Goal: Information Seeking & Learning: Learn about a topic

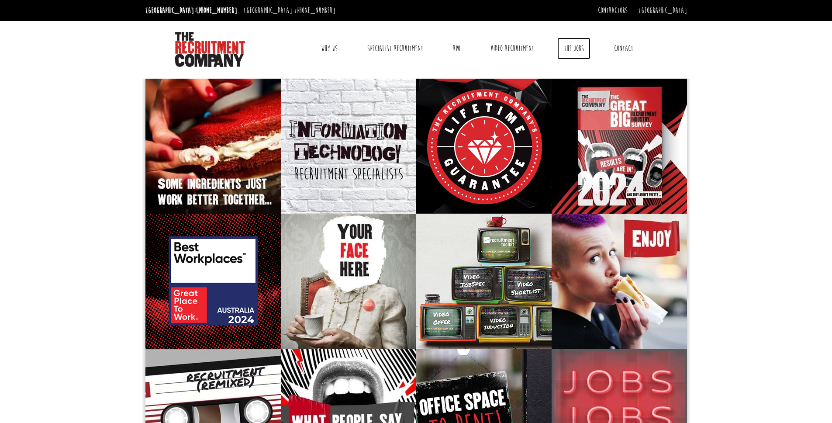
click at [565, 52] on link "The Jobs" at bounding box center [573, 49] width 33 height 22
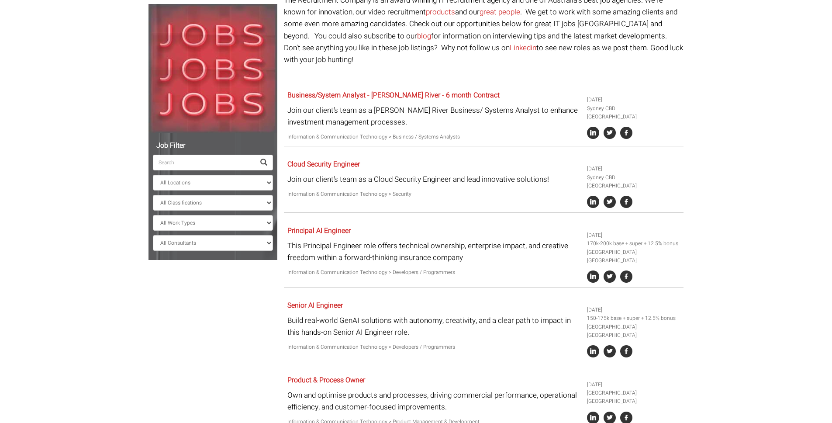
scroll to position [38, 0]
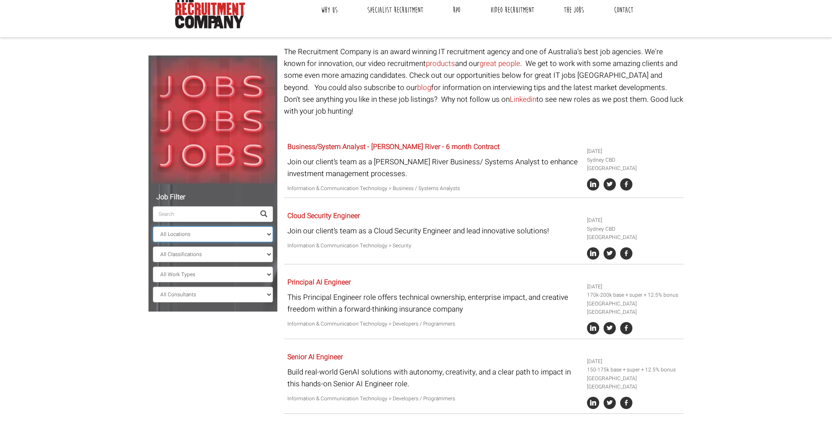
click at [198, 231] on select "All Locations Sydney Melbourne Ireland Sydney CBD Parramatta Circular Quay Nort…" at bounding box center [213, 234] width 120 height 16
select select "[GEOGRAPHIC_DATA]"
click at [153, 226] on select "All Locations Sydney Melbourne Ireland Sydney CBD Parramatta Circular Quay Nort…" at bounding box center [213, 234] width 120 height 16
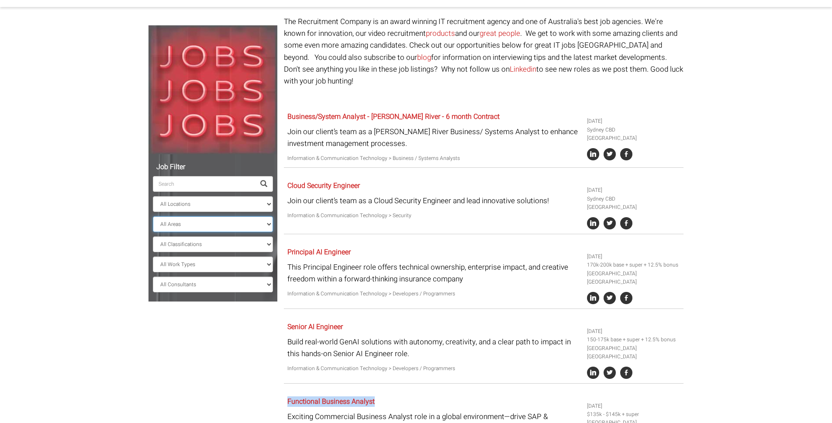
click at [193, 224] on select "All Areas New South Wales" at bounding box center [213, 224] width 120 height 16
select select "New South Wales"
click at [153, 216] on select "All Areas New South Wales" at bounding box center [213, 224] width 120 height 16
click at [192, 242] on select "All Classifications Banking & Financial Services Information & Communication Te…" at bounding box center [213, 244] width 120 height 16
click at [169, 262] on select "All Work Types Full Time Part Time Casual Contract / Temp" at bounding box center [213, 264] width 120 height 16
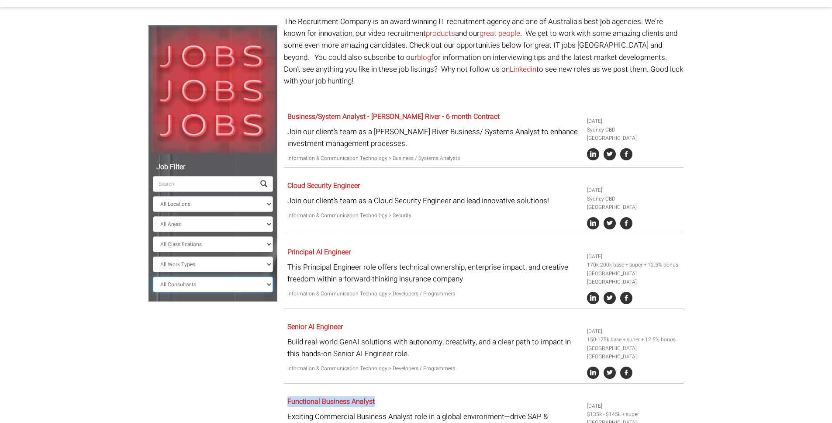
click at [180, 282] on select "All Consultants Adam - Infrastructure, Cloud & DevOps, Contract Amanda - Infras…" at bounding box center [213, 284] width 120 height 16
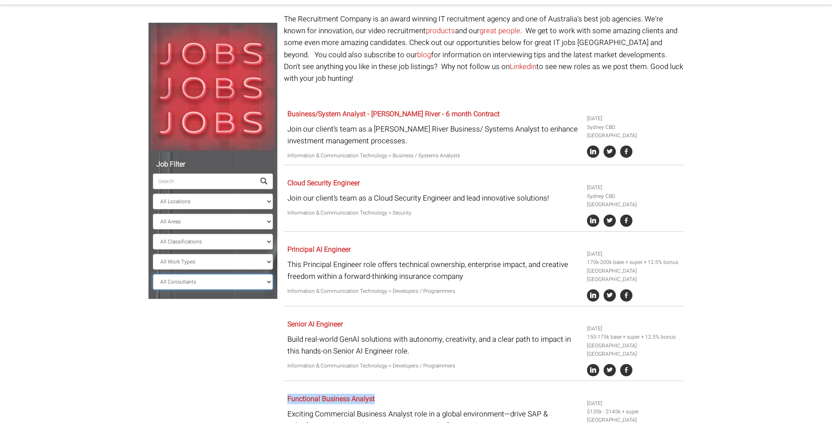
scroll to position [27, 0]
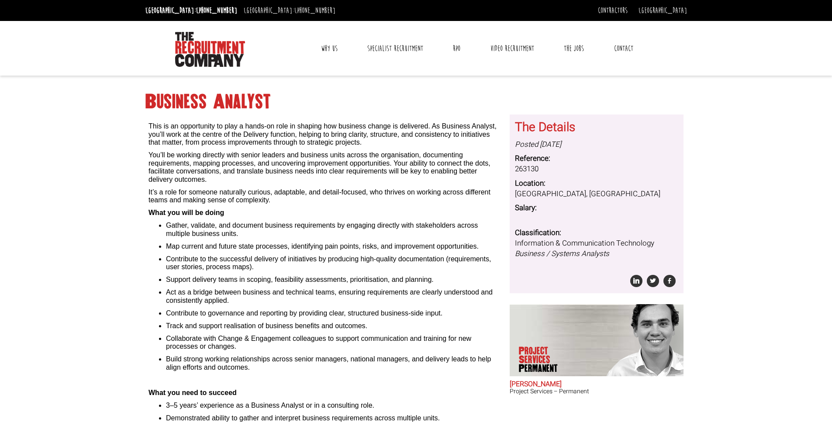
drag, startPoint x: 151, startPoint y: 132, endPoint x: 368, endPoint y: 141, distance: 217.6
click at [368, 141] on p "This is an opportunity to play a hands-on role in shaping how business change i…" at bounding box center [325, 130] width 354 height 32
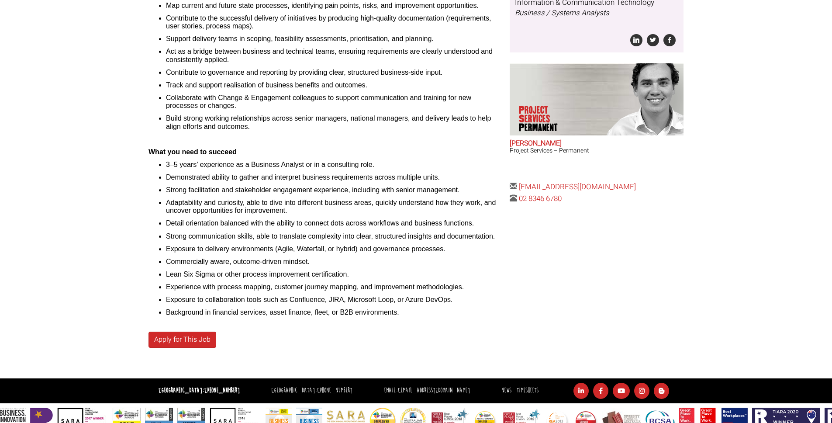
scroll to position [260, 0]
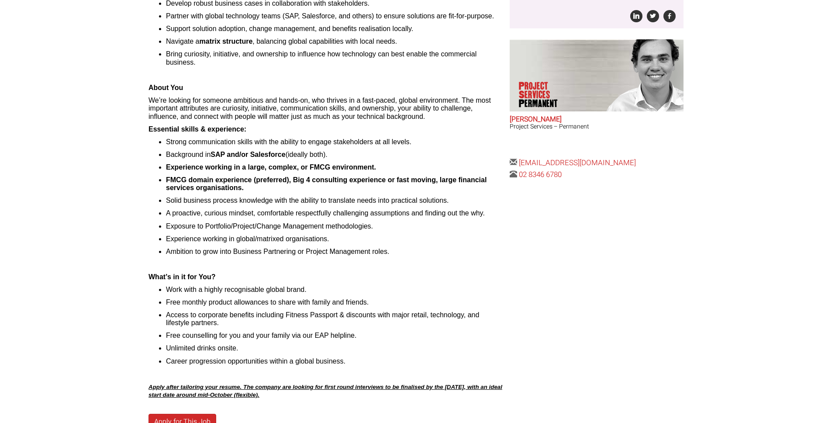
scroll to position [270, 0]
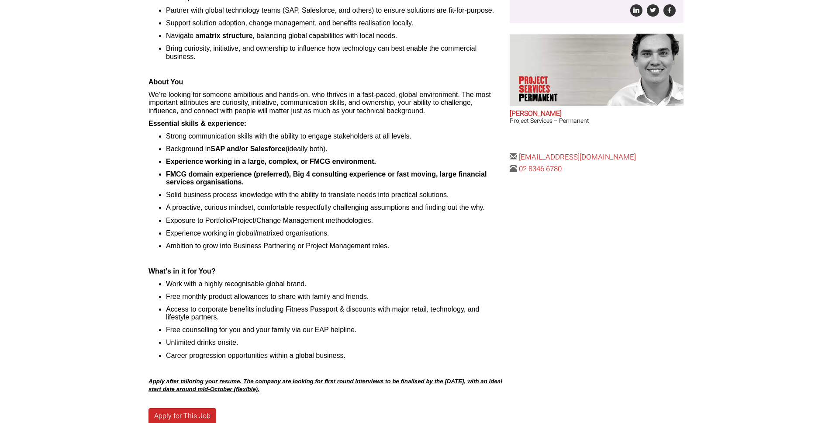
click at [509, 280] on div "Functional Business Analyst Please tailor your experience to the job advert bel…" at bounding box center [416, 134] width 548 height 640
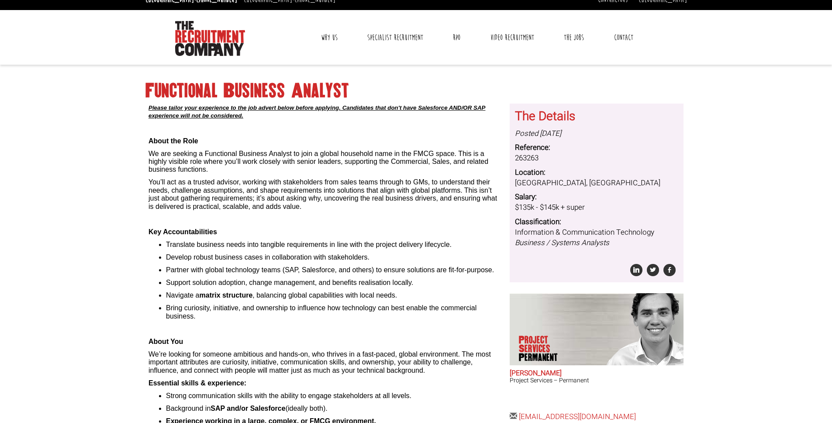
scroll to position [124, 0]
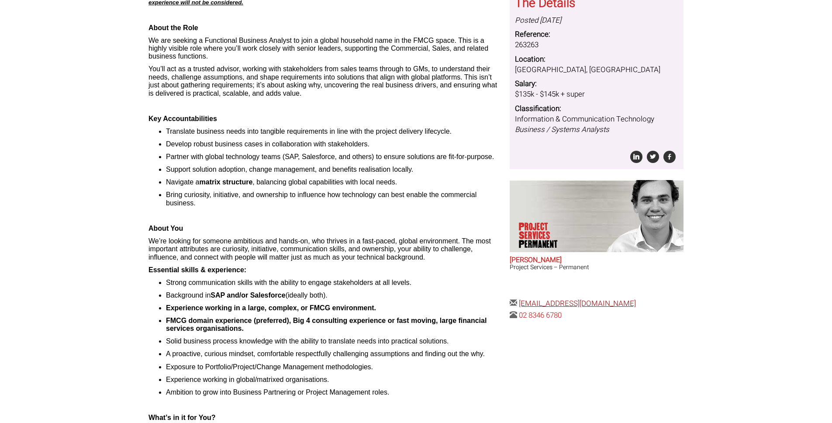
drag, startPoint x: 651, startPoint y: 301, endPoint x: 520, endPoint y: 306, distance: 131.5
click at [520, 306] on div "The Details Posted 2 days ago Reference: 263263 Location: North Sydney, New Sou…" at bounding box center [596, 155] width 180 height 330
copy link "samm@therecruitmentcompany.com"
